Goal: Navigation & Orientation: Find specific page/section

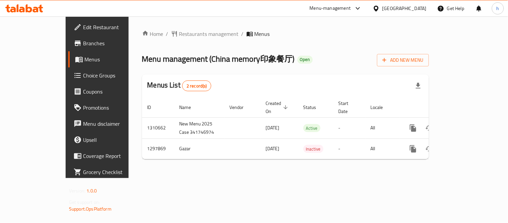
click at [28, 8] on icon at bounding box center [29, 8] width 6 height 8
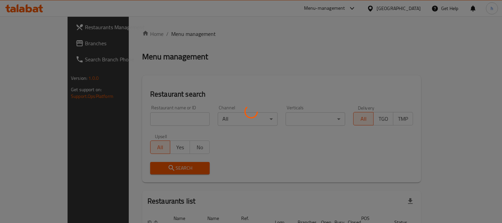
click at [21, 44] on div at bounding box center [251, 111] width 502 height 223
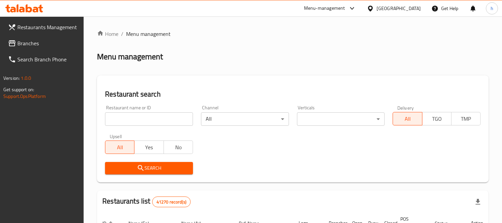
click at [28, 42] on span "Branches" at bounding box center [47, 43] width 61 height 8
